Goal: Use online tool/utility: Utilize a website feature to perform a specific function

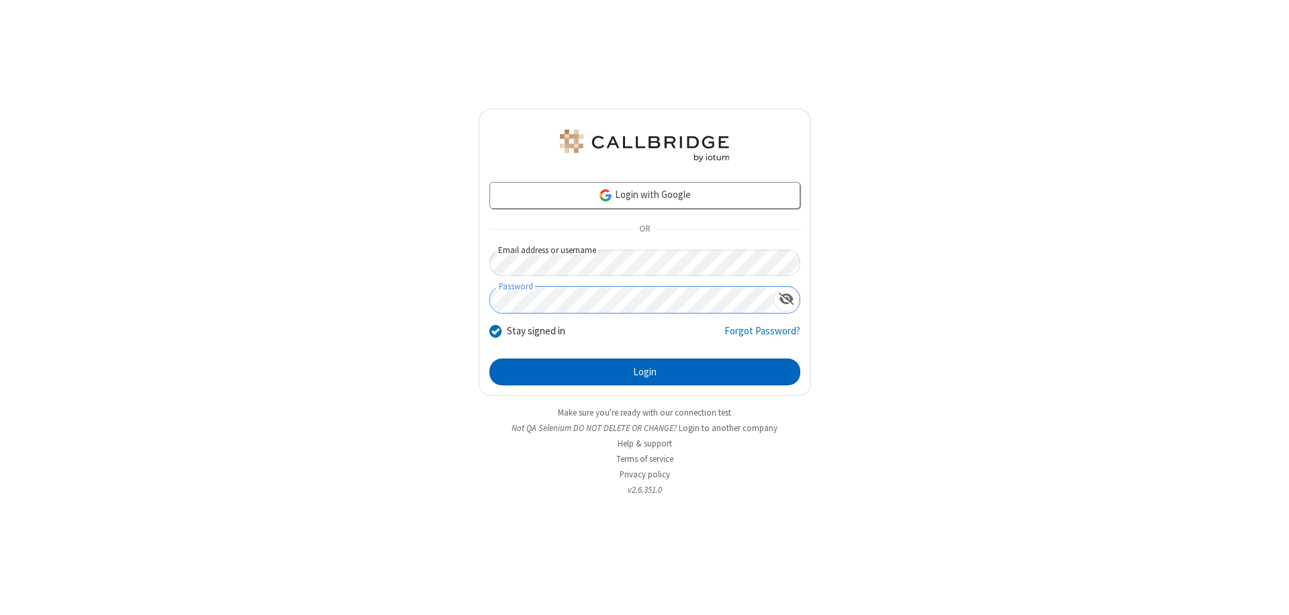
click at [645, 372] on button "Login" at bounding box center [645, 372] width 311 height 27
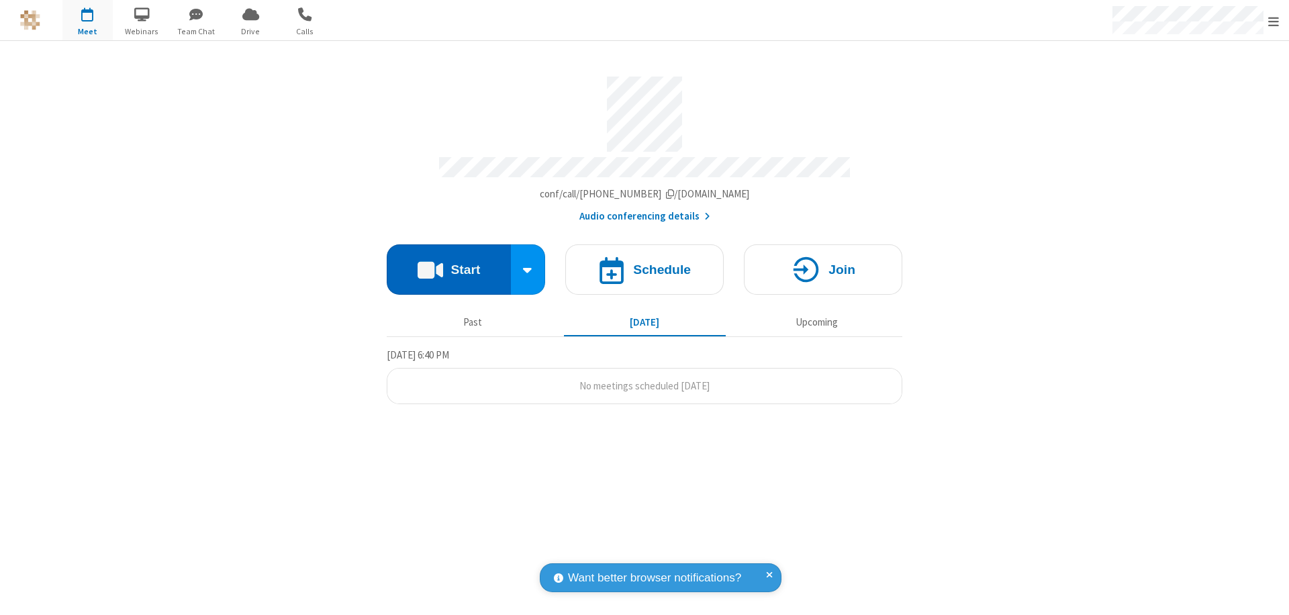
click at [449, 263] on button "Start" at bounding box center [449, 269] width 124 height 50
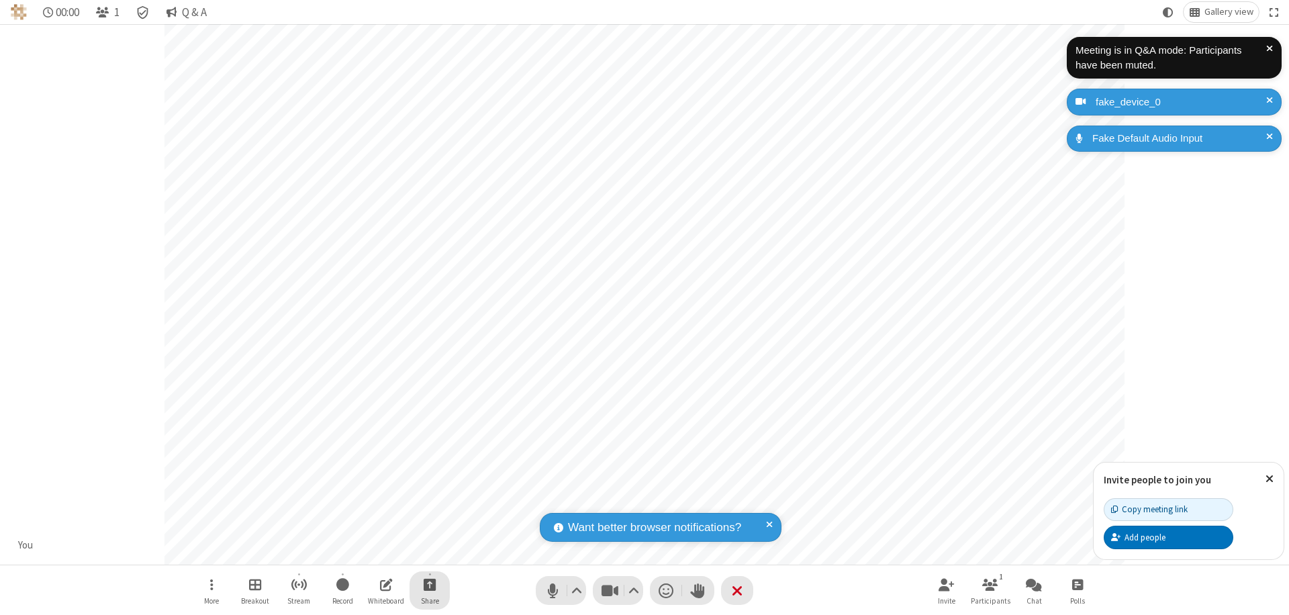
click at [430, 584] on span "Start sharing" at bounding box center [430, 584] width 13 height 17
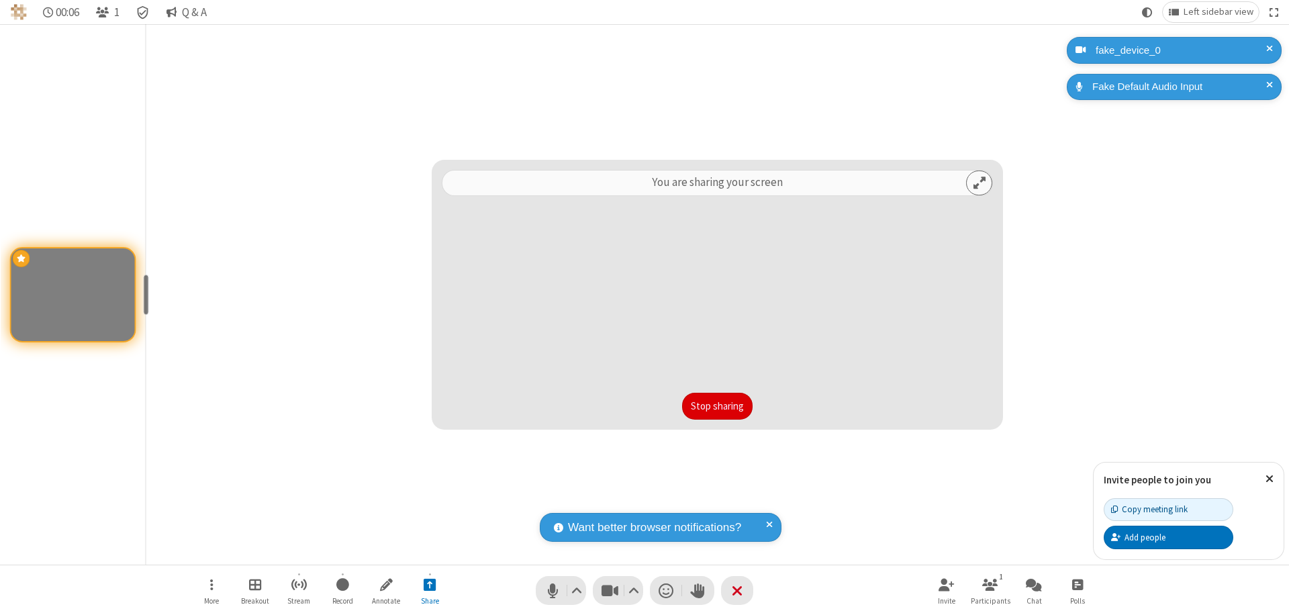
click at [717, 406] on button "Stop sharing" at bounding box center [717, 406] width 71 height 27
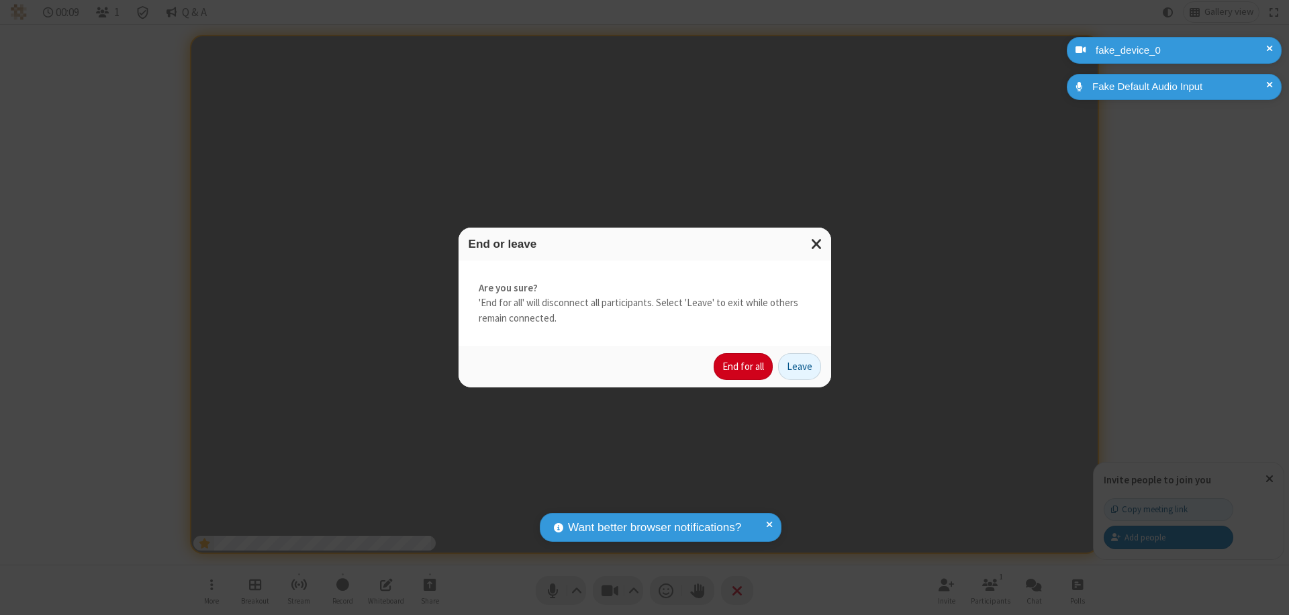
click at [744, 367] on button "End for all" at bounding box center [743, 366] width 59 height 27
